Goal: Information Seeking & Learning: Check status

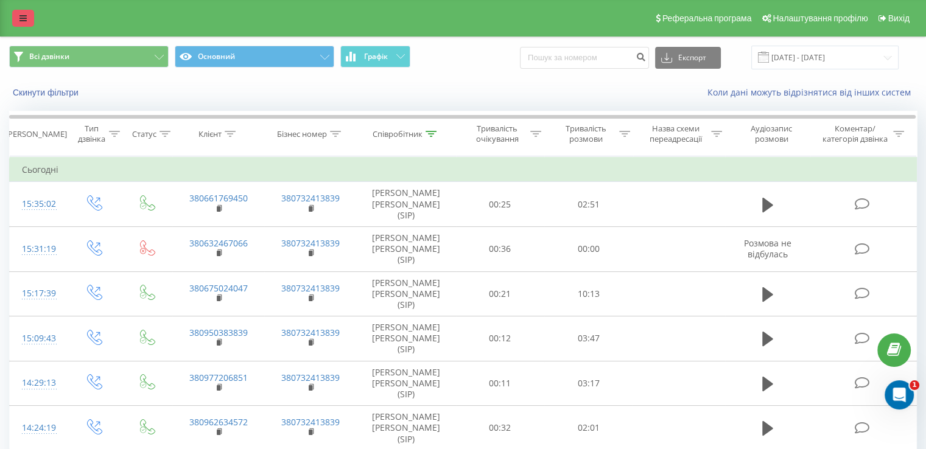
click at [19, 15] on icon at bounding box center [22, 18] width 7 height 9
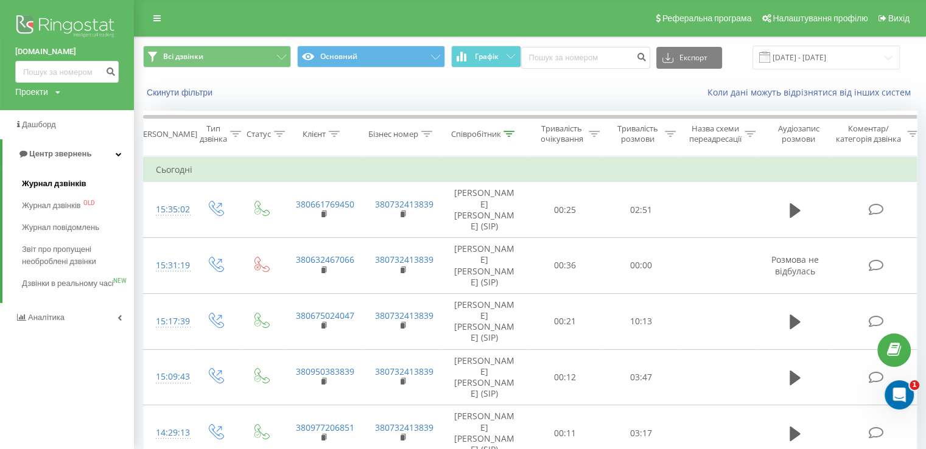
click at [69, 187] on span "Журнал дзвінків" at bounding box center [54, 184] width 65 height 12
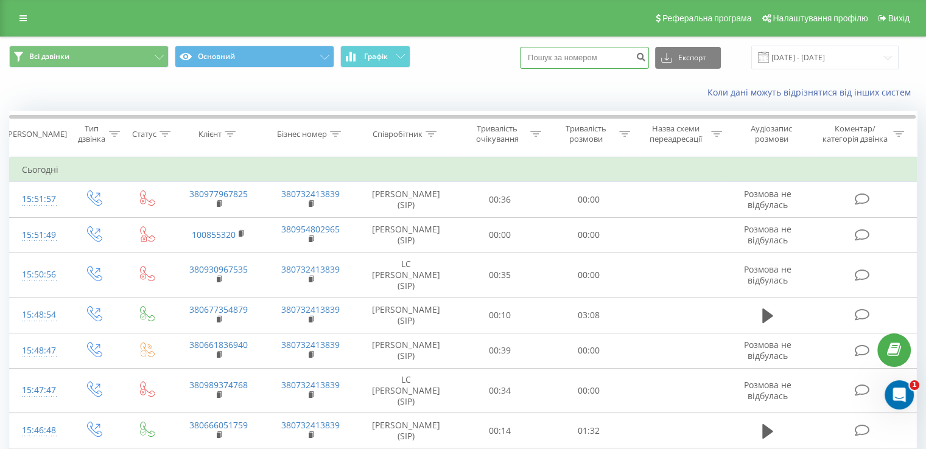
click at [618, 51] on input at bounding box center [584, 58] width 129 height 22
paste input "380505377764"
type input "380505377764"
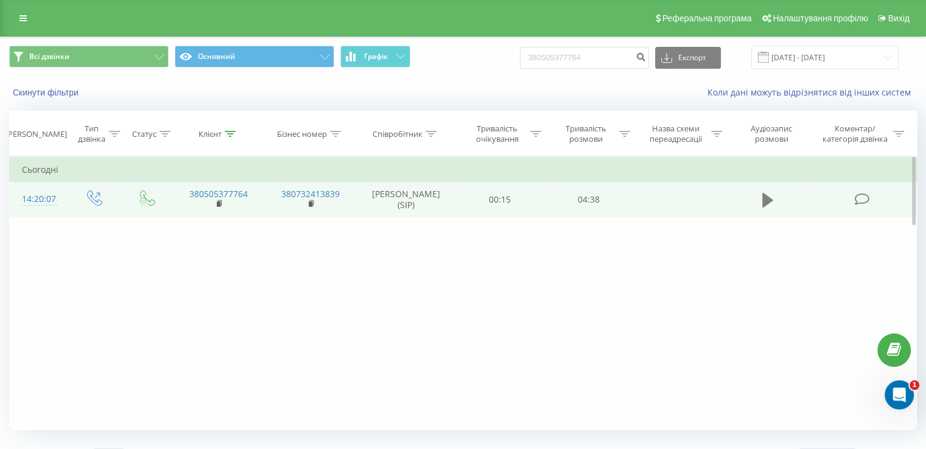
click at [762, 208] on icon at bounding box center [767, 200] width 11 height 15
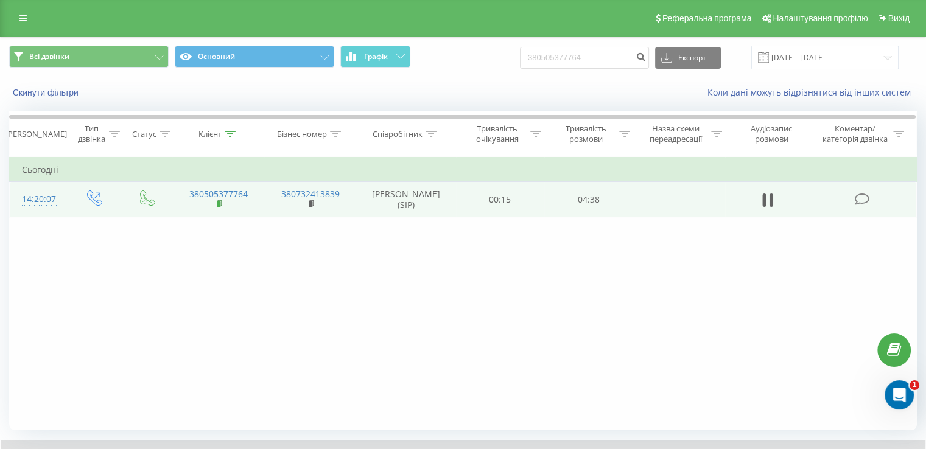
click at [217, 207] on rect at bounding box center [219, 204] width 4 height 5
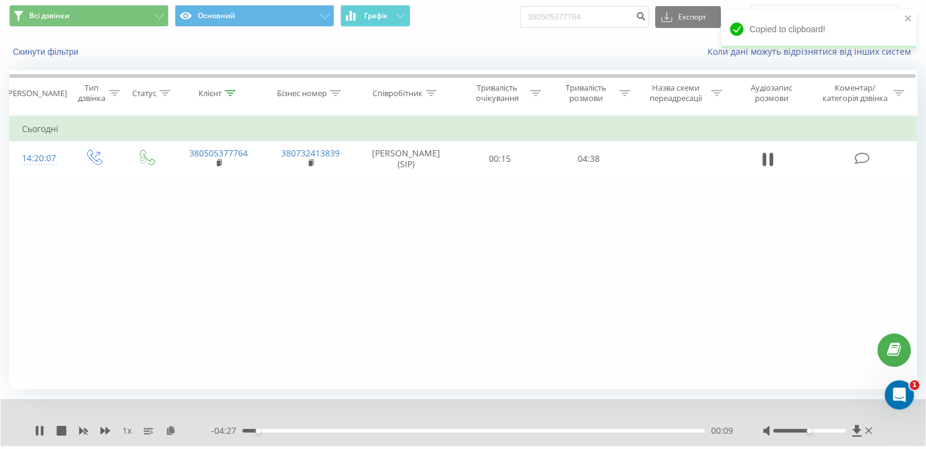
scroll to position [73, 0]
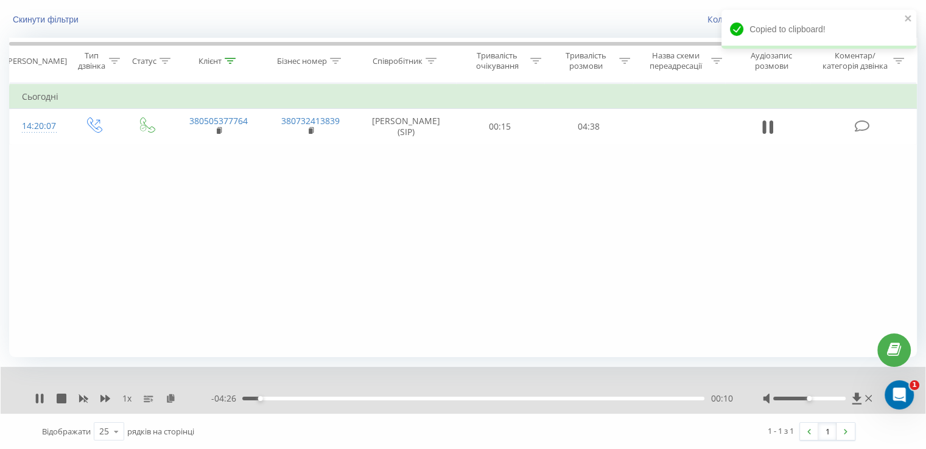
click at [170, 393] on div "1 x" at bounding box center [123, 399] width 177 height 12
click at [170, 397] on icon at bounding box center [171, 398] width 10 height 9
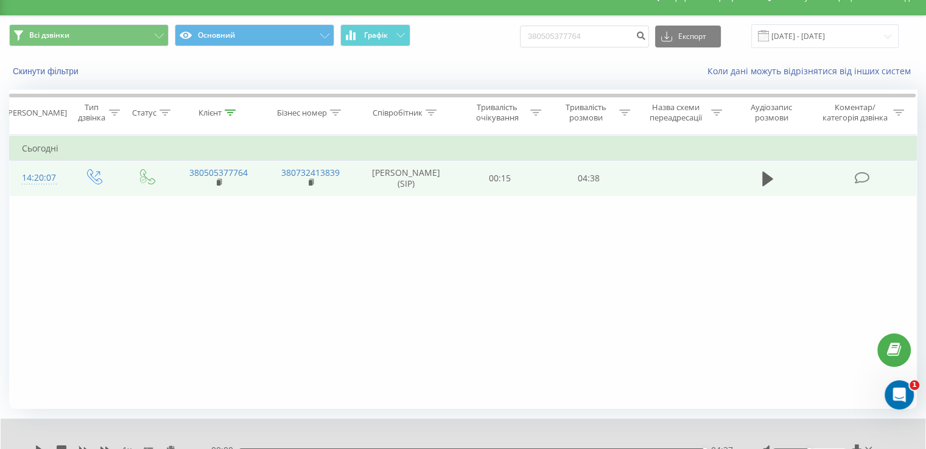
scroll to position [0, 0]
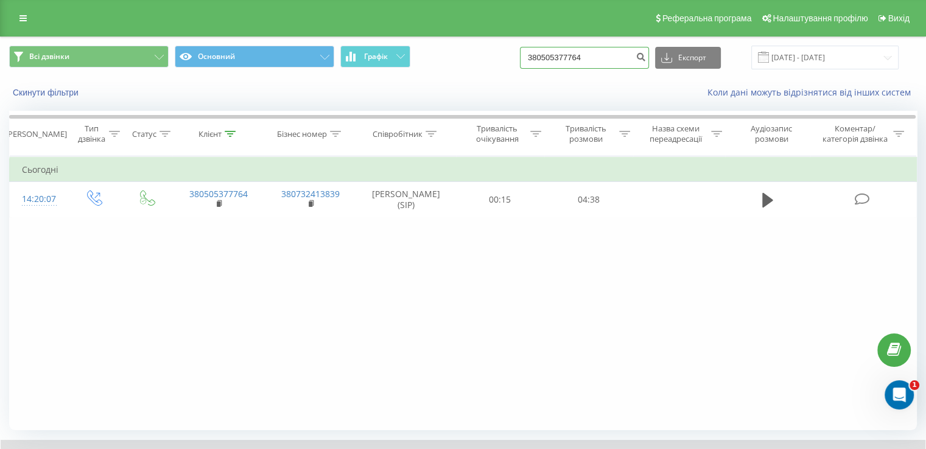
drag, startPoint x: 607, startPoint y: 63, endPoint x: 524, endPoint y: 59, distance: 82.9
click at [524, 59] on div "Всі дзвінки Основний Графік 380505377764 Експорт .csv .xls .xlsx 19.06.2025 - 1…" at bounding box center [463, 58] width 908 height 24
paste input "938998993"
type input "380938998993"
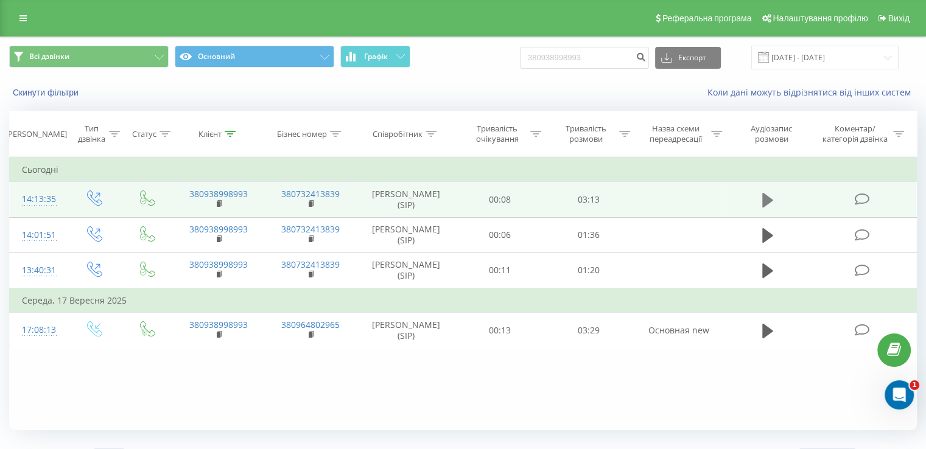
click at [765, 209] on icon at bounding box center [767, 200] width 11 height 17
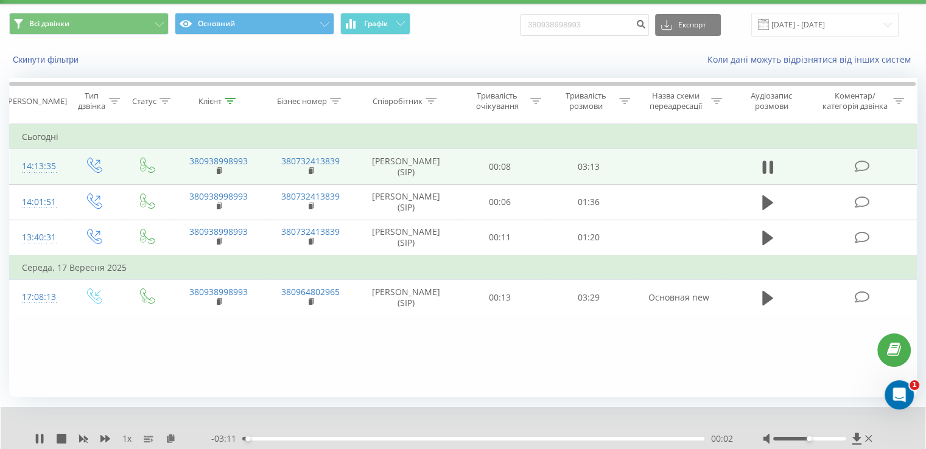
scroll to position [73, 0]
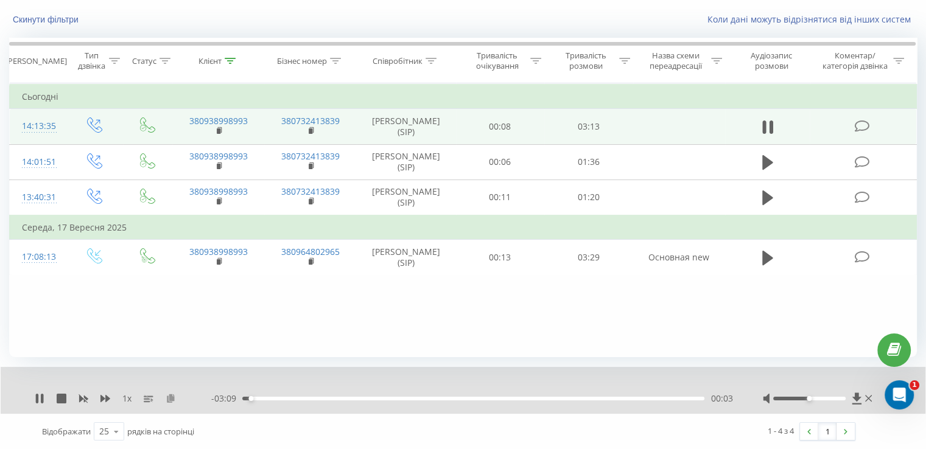
click at [172, 396] on icon at bounding box center [171, 398] width 10 height 9
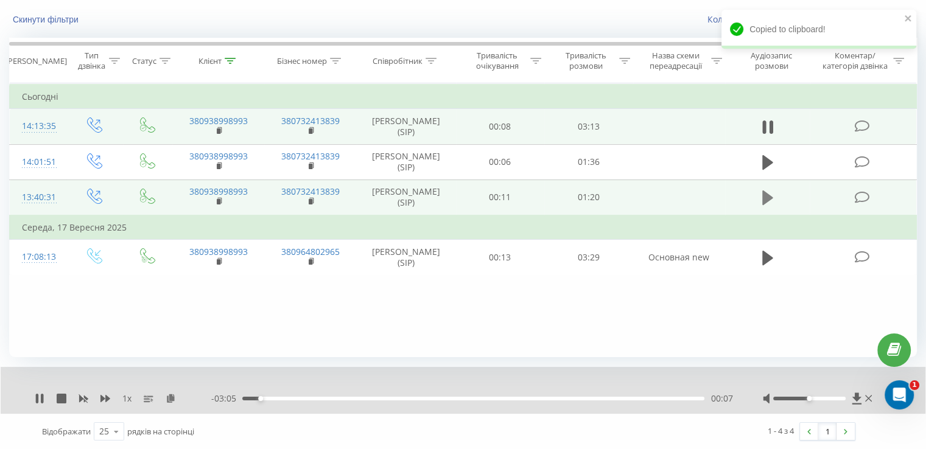
click at [767, 205] on icon at bounding box center [767, 198] width 11 height 15
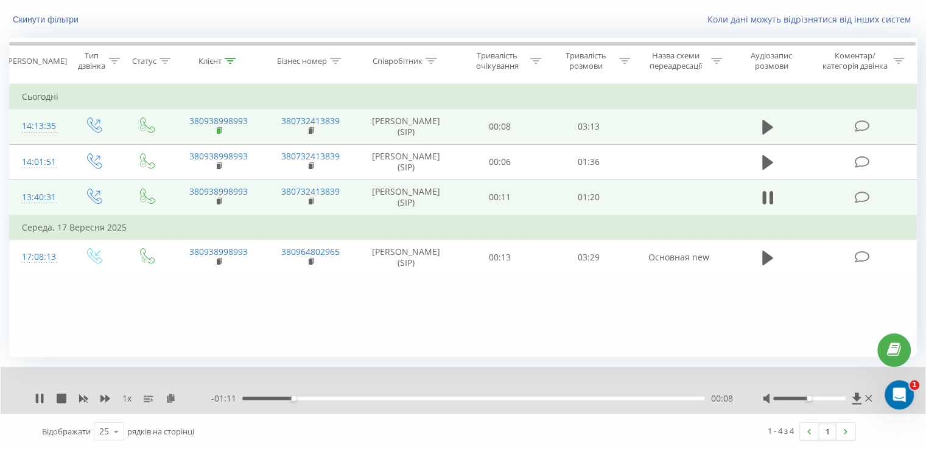
click at [217, 134] on rect at bounding box center [219, 130] width 4 height 5
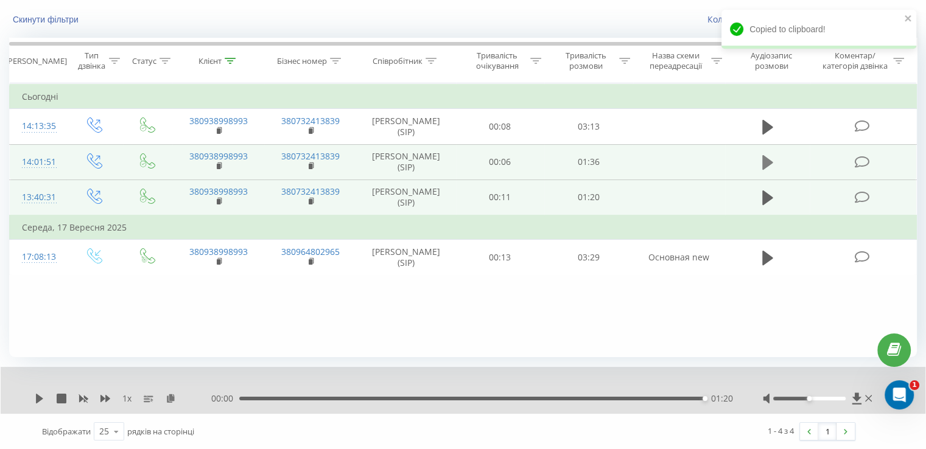
click at [768, 170] on icon at bounding box center [767, 162] width 11 height 15
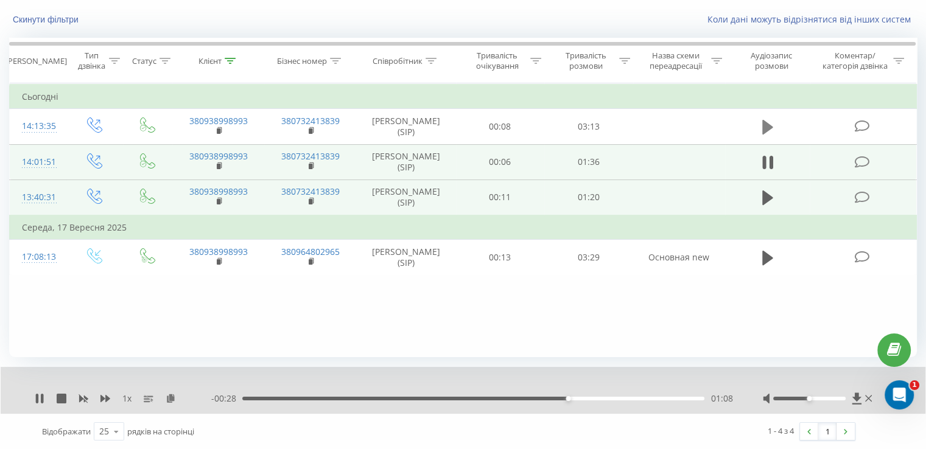
click at [760, 134] on button at bounding box center [768, 127] width 18 height 18
click at [243, 400] on div "- 01:31 01:41 01:41" at bounding box center [471, 399] width 521 height 12
click at [246, 400] on div "- 01:31 01:41 01:41" at bounding box center [471, 399] width 521 height 12
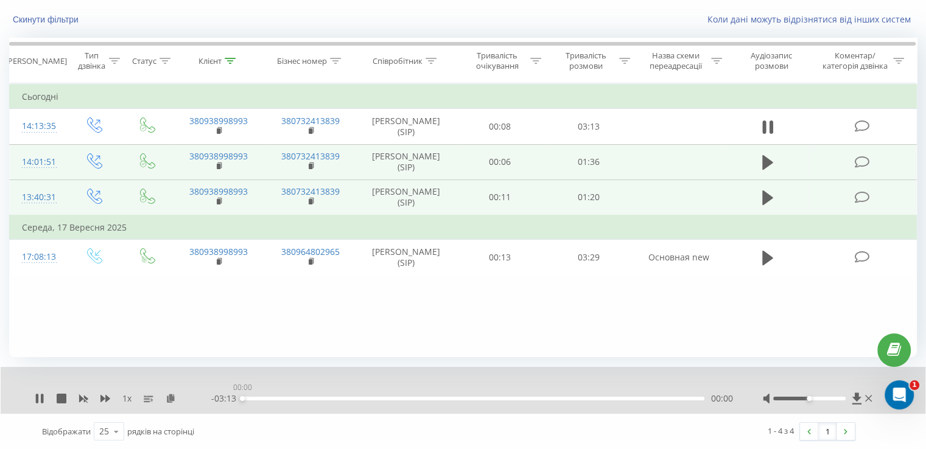
drag, startPoint x: 484, startPoint y: 396, endPoint x: 195, endPoint y: 373, distance: 289.5
click at [195, 373] on div "1 x - 03:13 00:00 00:00" at bounding box center [463, 390] width 925 height 47
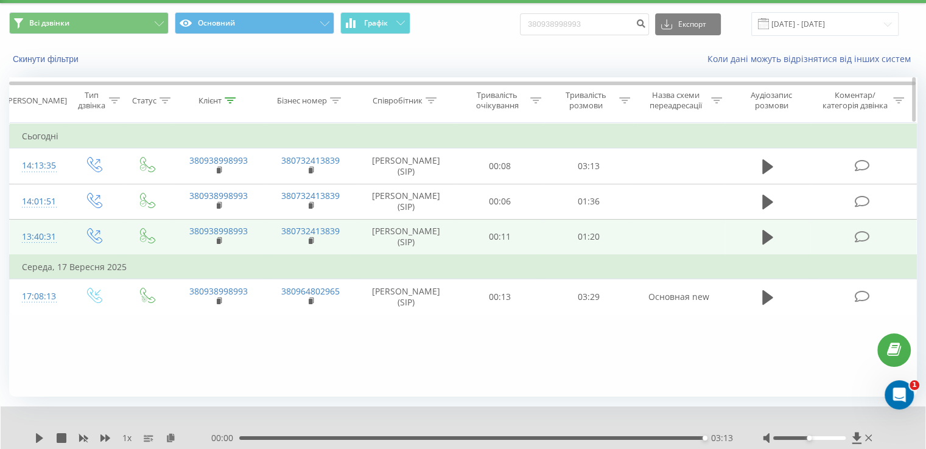
scroll to position [0, 0]
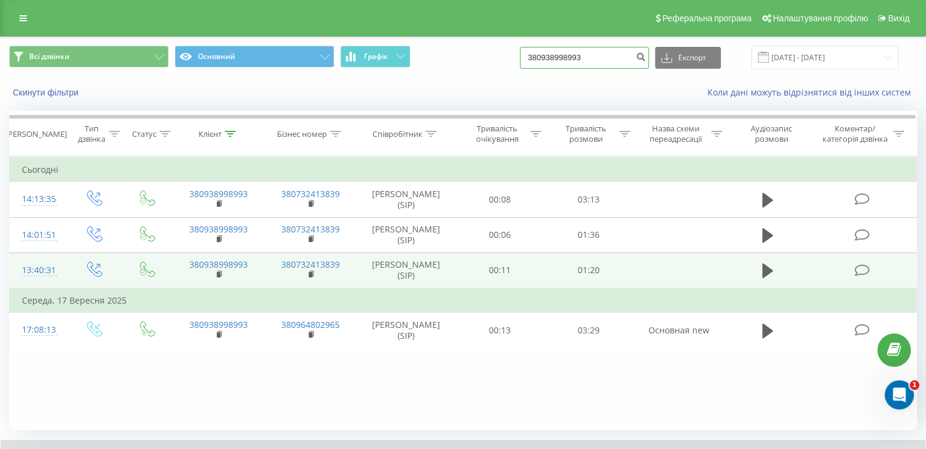
drag, startPoint x: 602, startPoint y: 58, endPoint x: 511, endPoint y: 60, distance: 90.7
click at [511, 60] on div "Всі дзвінки Основний Графік 380938998993 Експорт .csv .xls .xlsx 19.06.2025 - 1…" at bounding box center [463, 58] width 908 height 24
paste input "678941892"
type input "380678941892"
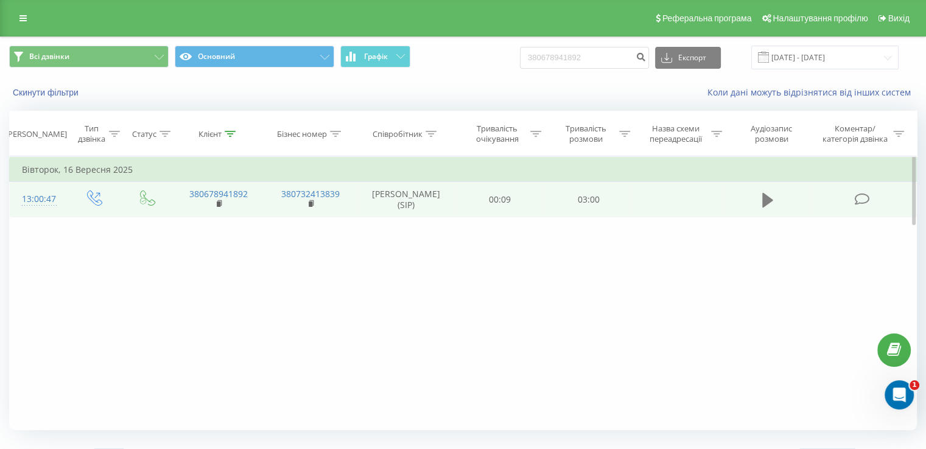
click at [759, 202] on button at bounding box center [768, 200] width 18 height 18
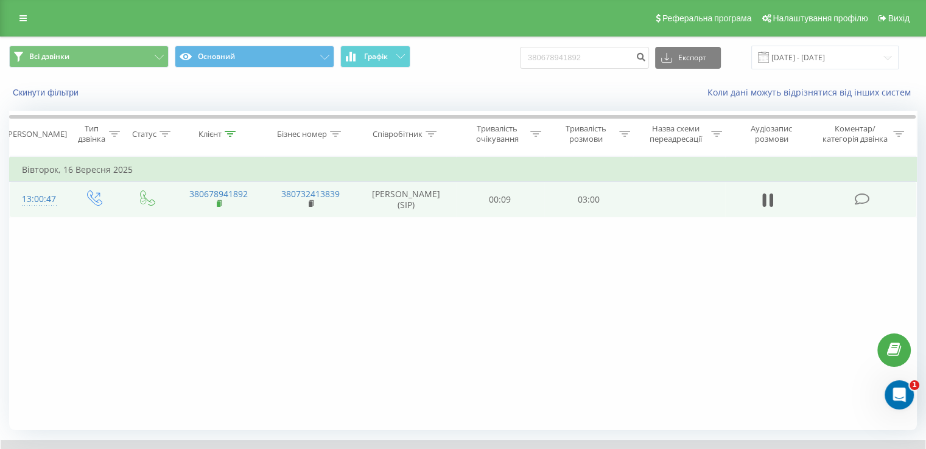
click at [219, 207] on rect at bounding box center [219, 204] width 4 height 5
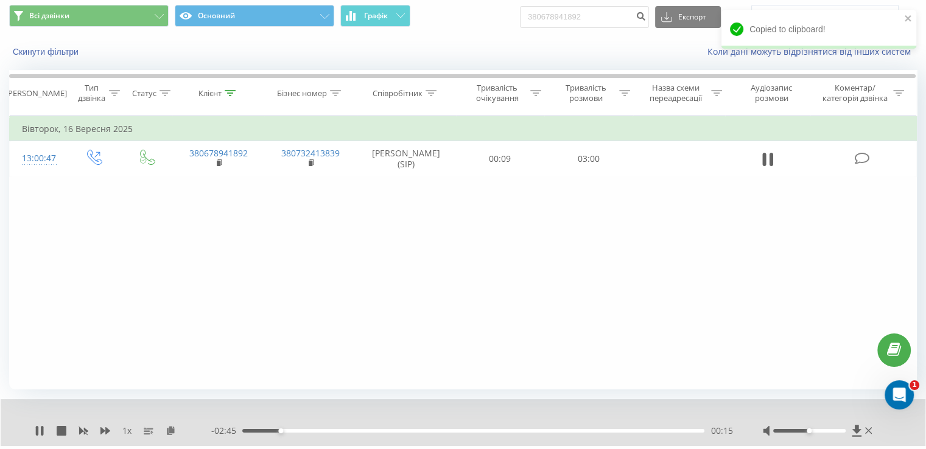
scroll to position [73, 0]
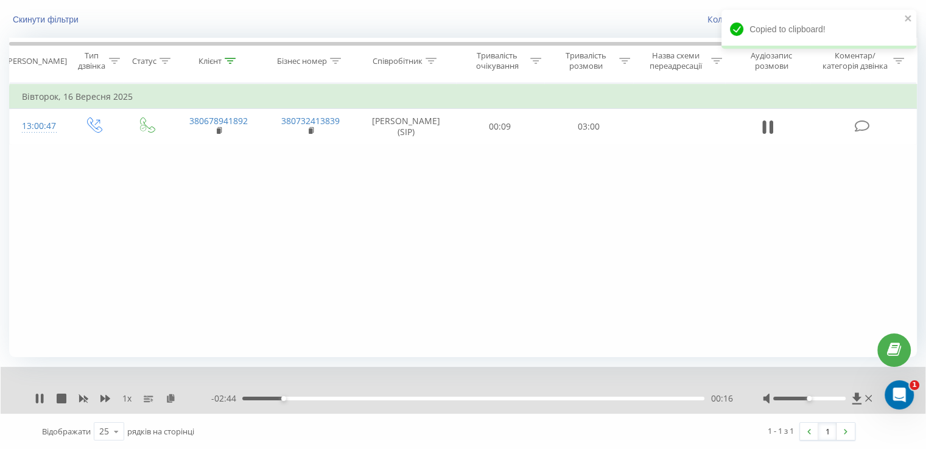
click at [177, 397] on div "1 x" at bounding box center [123, 399] width 177 height 12
click at [173, 397] on icon at bounding box center [171, 398] width 10 height 9
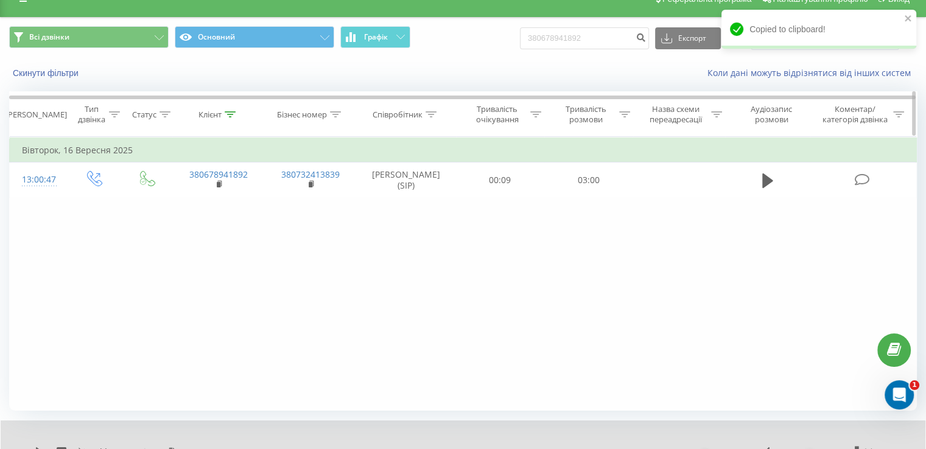
scroll to position [0, 0]
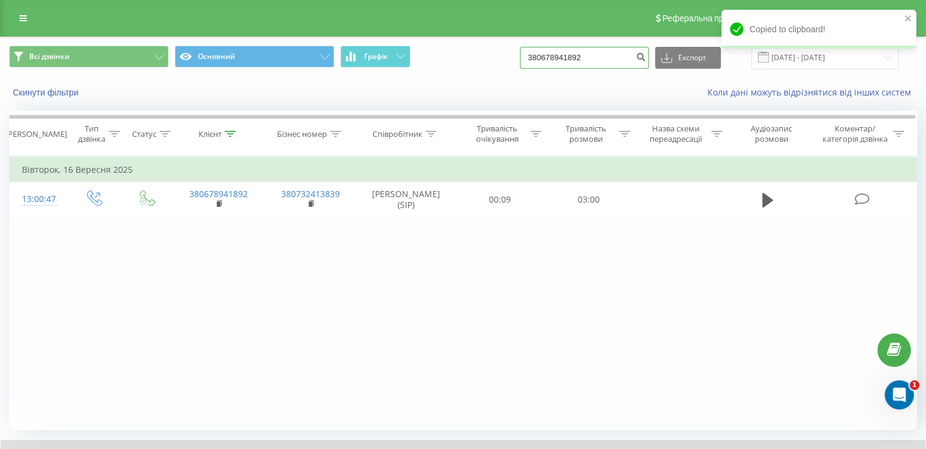
drag, startPoint x: 621, startPoint y: 60, endPoint x: 507, endPoint y: 59, distance: 113.9
click at [507, 59] on div "Всі дзвінки Основний Графік 380678941892 Експорт .csv .xls .xlsx [DATE] - [DATE]" at bounding box center [463, 58] width 908 height 24
paste input "977581338"
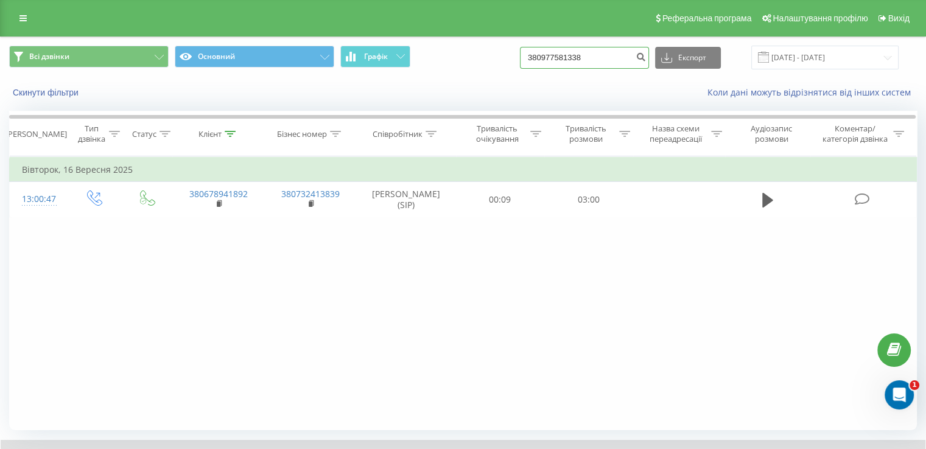
type input "380977581338"
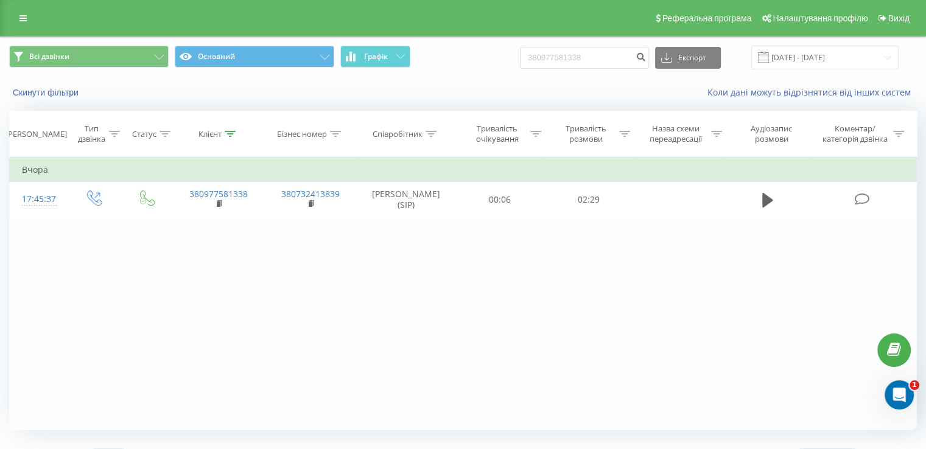
click at [0, 208] on div "Всі дзвінки Основний Графік 380977581338 Експорт .csv .xls .xlsx [DATE] - [DATE…" at bounding box center [463, 257] width 926 height 440
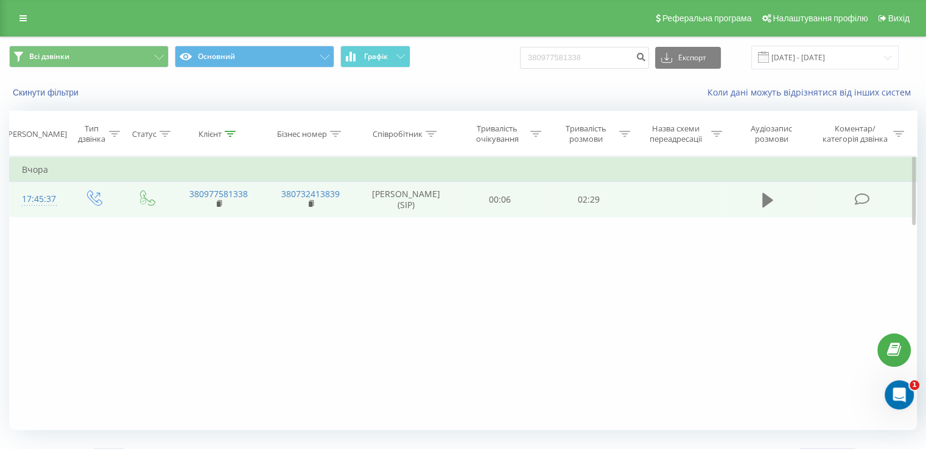
click at [772, 206] on icon at bounding box center [767, 200] width 11 height 17
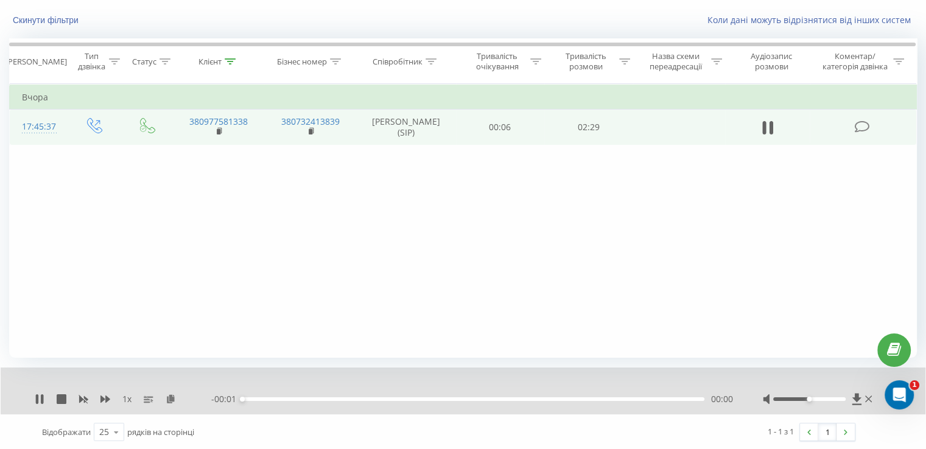
scroll to position [73, 0]
click at [172, 399] on icon at bounding box center [171, 398] width 10 height 9
click at [222, 135] on icon at bounding box center [220, 131] width 7 height 9
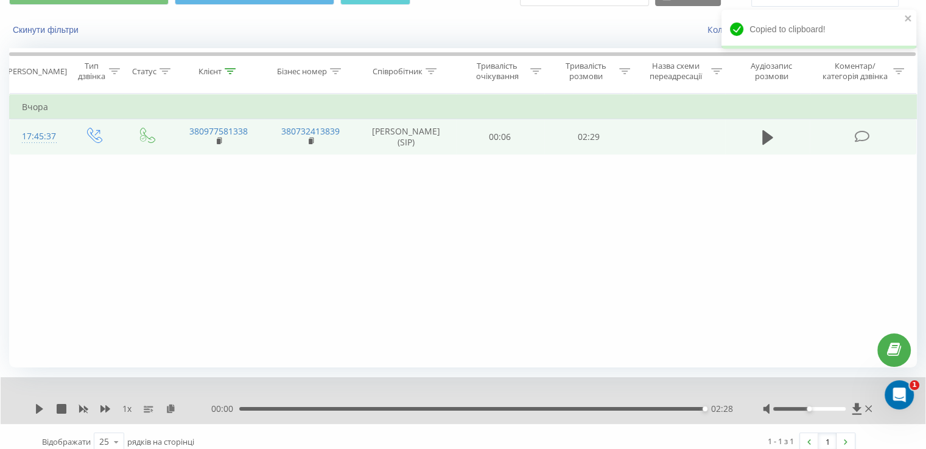
scroll to position [0, 0]
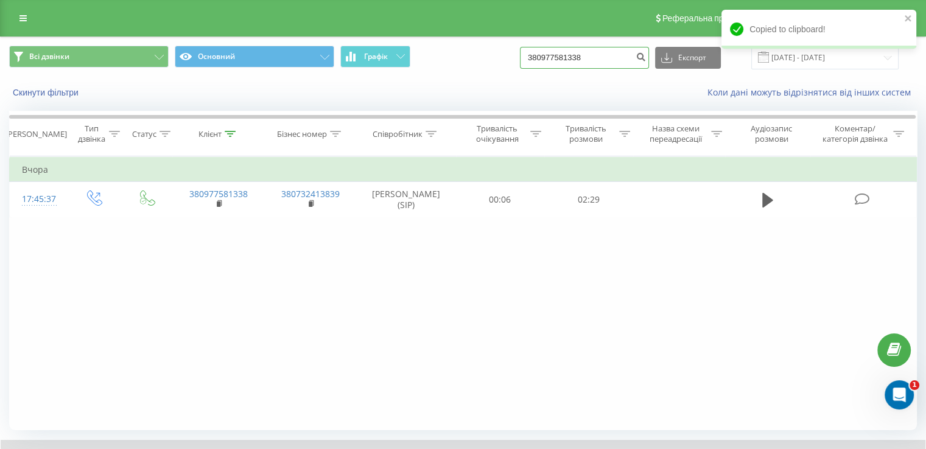
drag, startPoint x: 607, startPoint y: 60, endPoint x: 502, endPoint y: 71, distance: 105.9
click at [502, 71] on div "Всі дзвінки Основний Графік 380977581338 Експорт .csv .xls .xlsx [DATE] - [DATE]" at bounding box center [463, 57] width 925 height 41
paste input "36776944"
type input "380936776944"
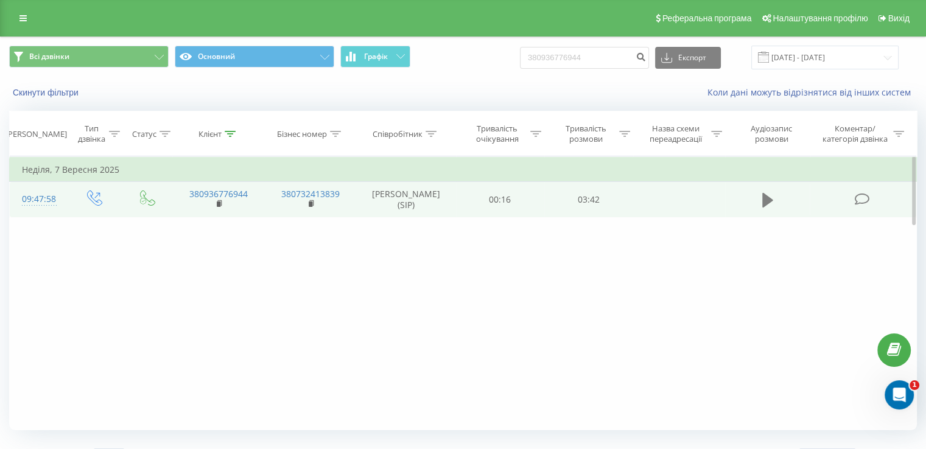
click at [765, 203] on icon at bounding box center [767, 200] width 11 height 15
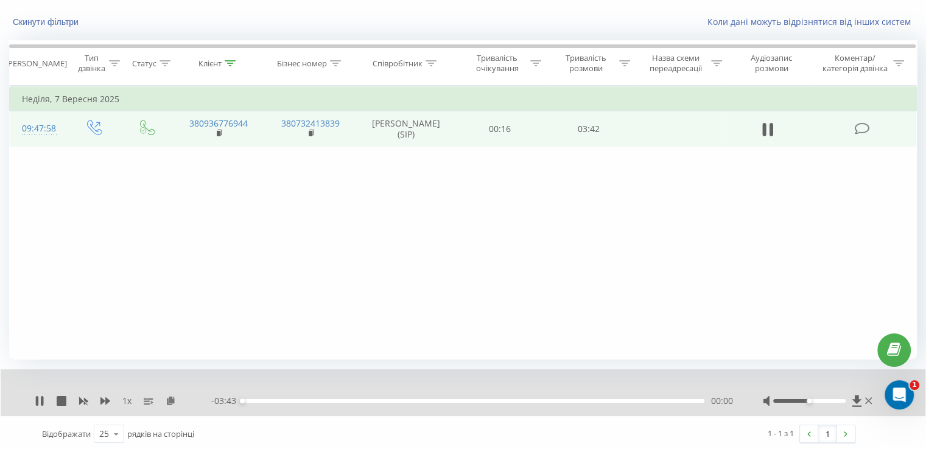
scroll to position [73, 0]
click at [171, 399] on icon at bounding box center [171, 398] width 10 height 9
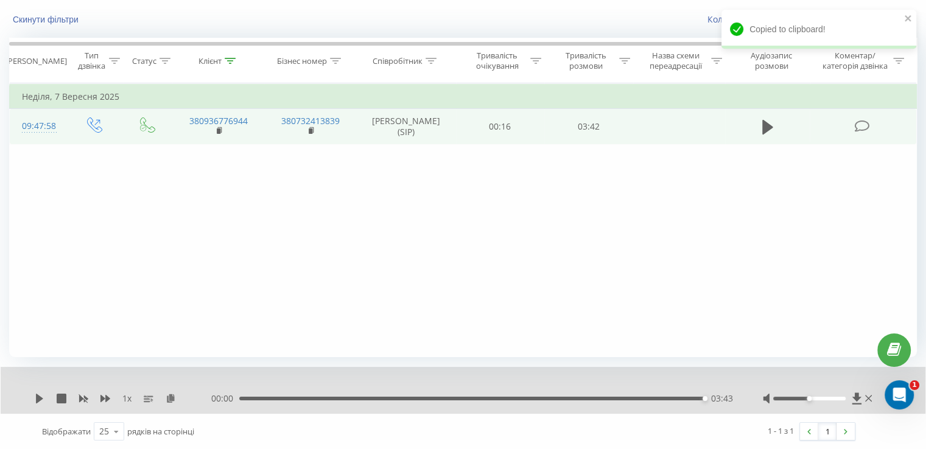
scroll to position [0, 0]
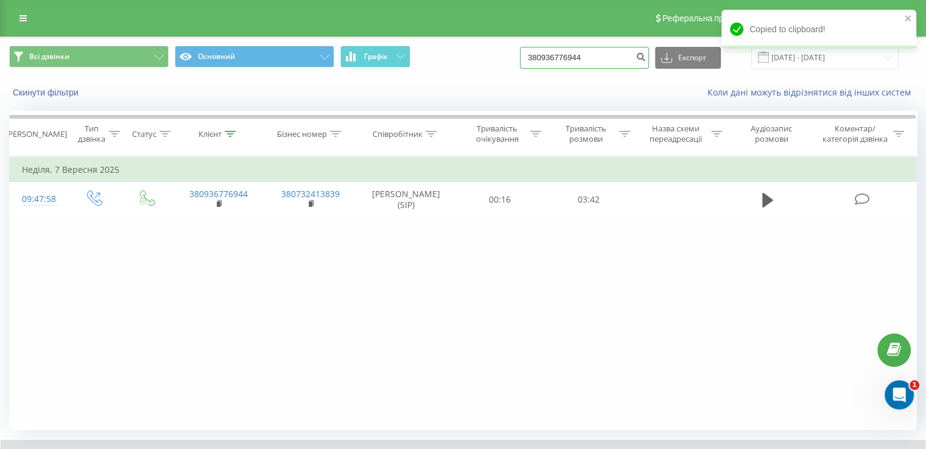
drag, startPoint x: 614, startPoint y: 55, endPoint x: 516, endPoint y: 60, distance: 97.6
click at [516, 60] on div "Всі дзвінки Основний Графік 380936776944 Експорт .csv .xls .xlsx 19.06.2025 - 1…" at bounding box center [463, 58] width 908 height 24
paste input "69591643"
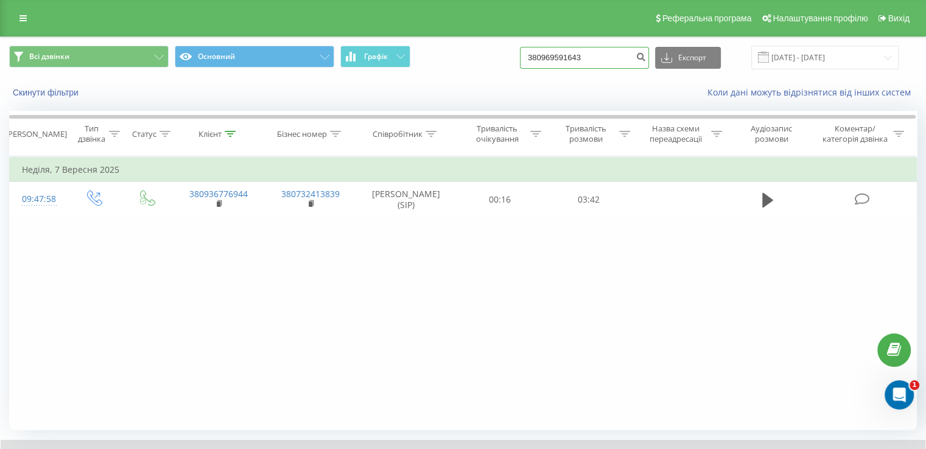
drag, startPoint x: 613, startPoint y: 61, endPoint x: 532, endPoint y: 60, distance: 81.0
click at [532, 60] on div "Всі дзвінки Основний Графік 380969591643 Експорт .csv .xls .xlsx 19.06.2025 - 1…" at bounding box center [463, 58] width 908 height 24
paste input "504127806"
type input "380504127806"
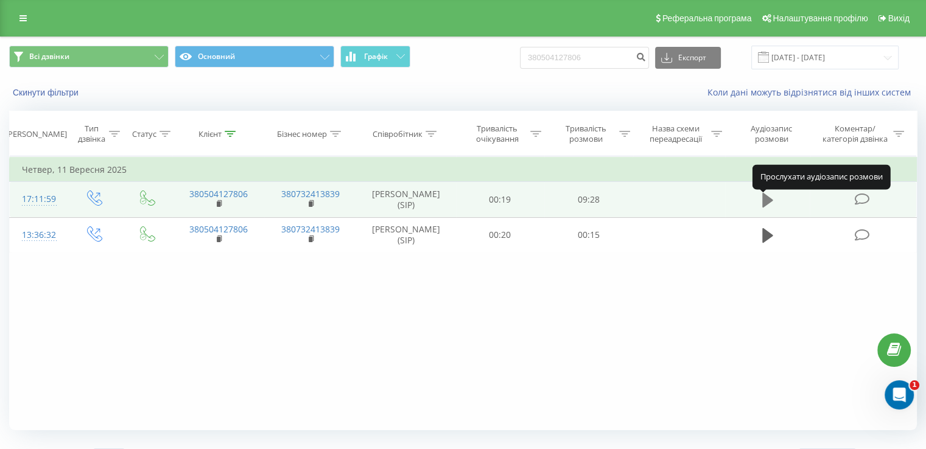
click at [762, 203] on icon at bounding box center [767, 200] width 11 height 17
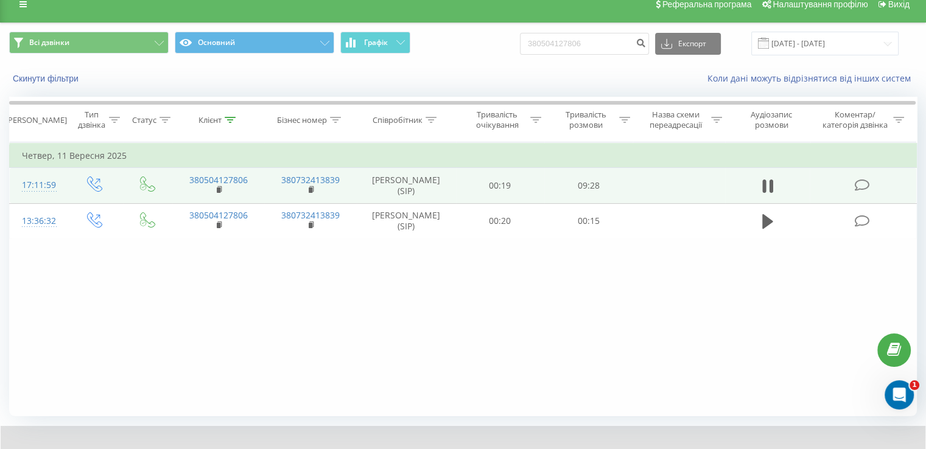
scroll to position [73, 0]
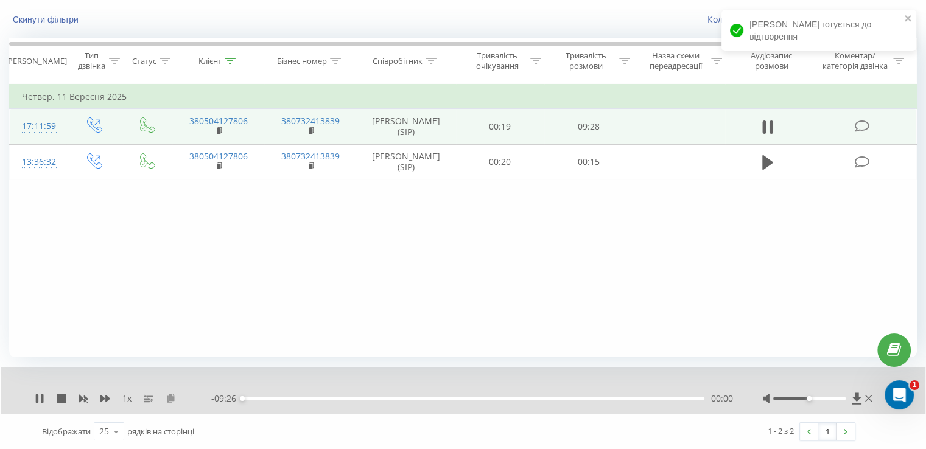
click at [168, 396] on icon at bounding box center [171, 398] width 10 height 9
click at [219, 133] on rect at bounding box center [219, 130] width 4 height 5
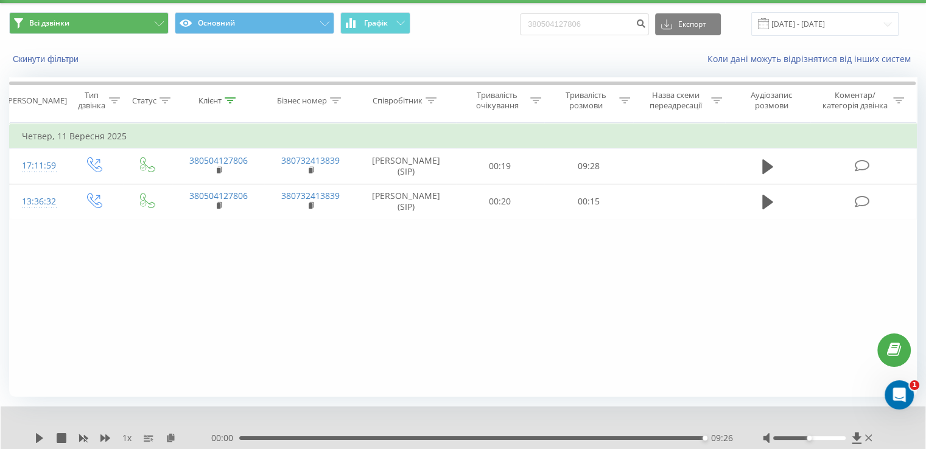
scroll to position [0, 0]
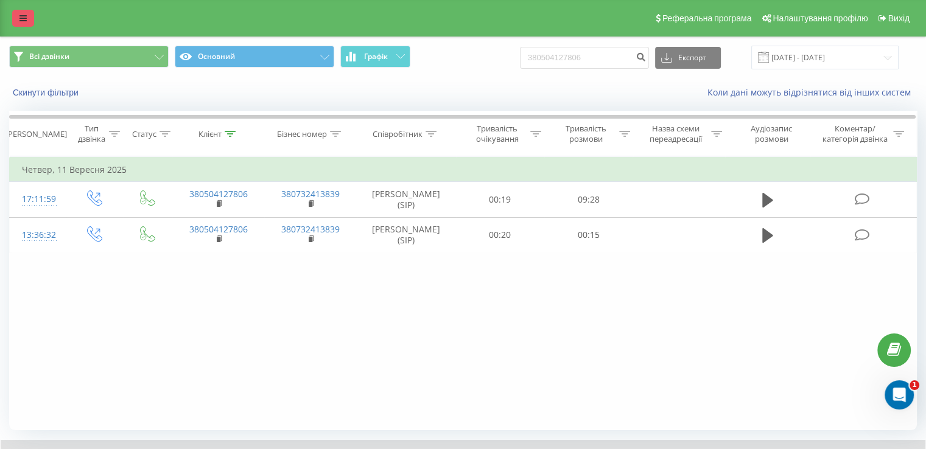
click at [21, 16] on icon at bounding box center [22, 18] width 7 height 9
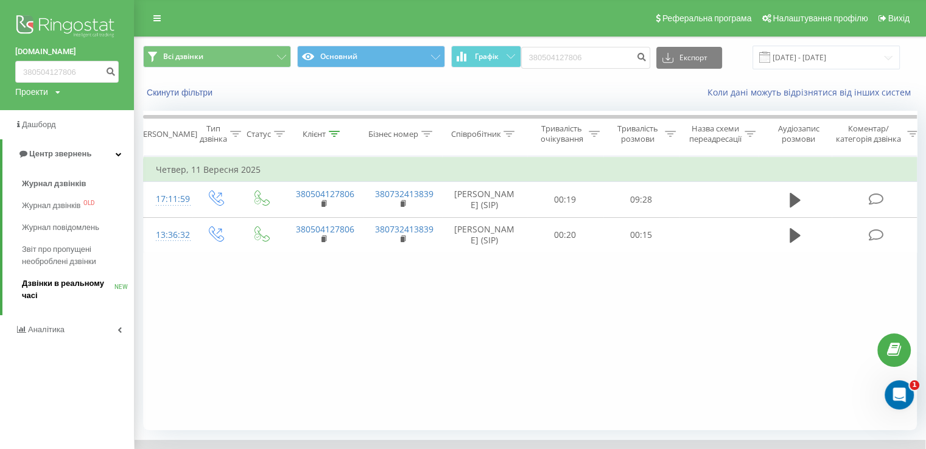
click at [55, 285] on span "Дзвінки в реальному часі" at bounding box center [68, 290] width 93 height 24
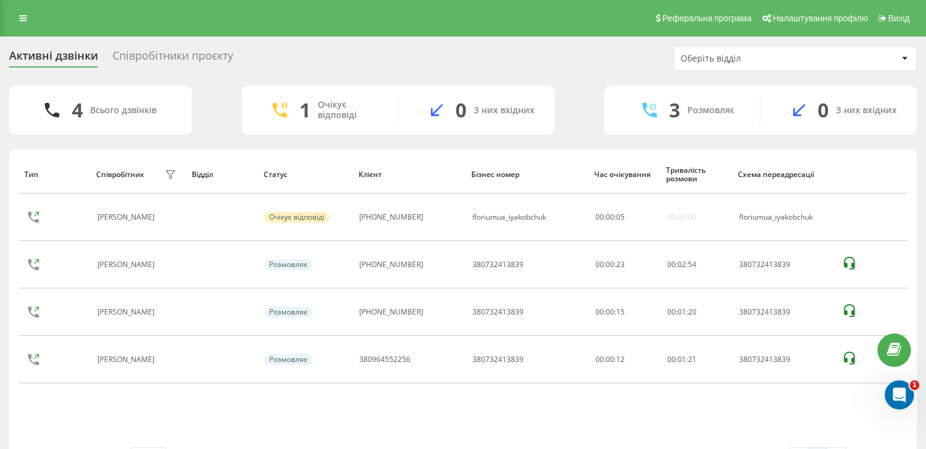
click at [202, 416] on div "Тип Співробітник фільтру Відділ Статус Клієнт Бізнес номер Час очікування Трива…" at bounding box center [463, 301] width 888 height 292
